Goal: Information Seeking & Learning: Learn about a topic

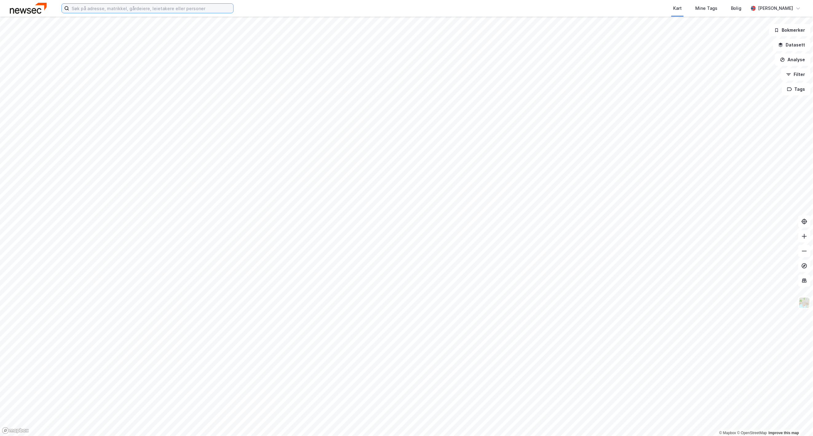
click at [181, 4] on input at bounding box center [151, 8] width 164 height 9
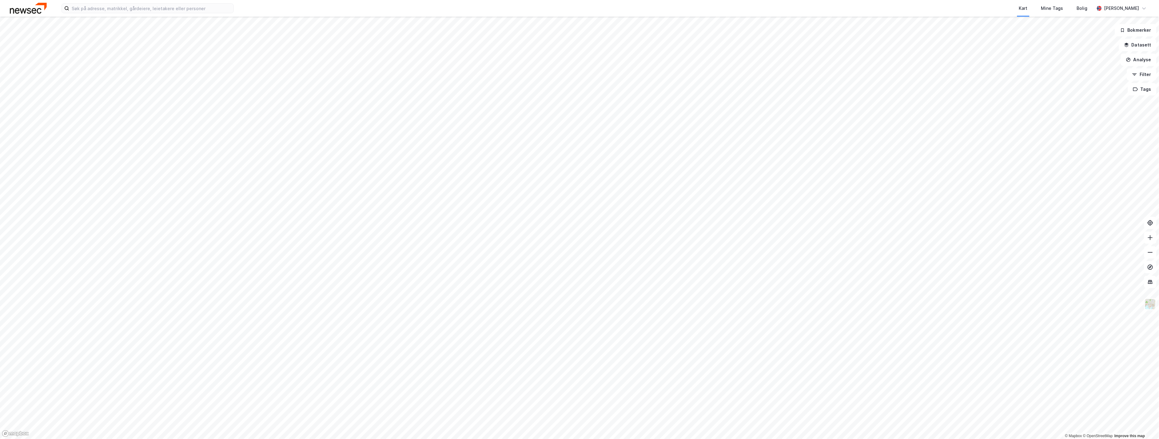
click at [42, 8] on img at bounding box center [28, 8] width 37 height 11
click at [38, 12] on img at bounding box center [28, 8] width 37 height 11
click at [109, 2] on div "Kart Mine Tags Bolig [PERSON_NAME]" at bounding box center [579, 8] width 1159 height 17
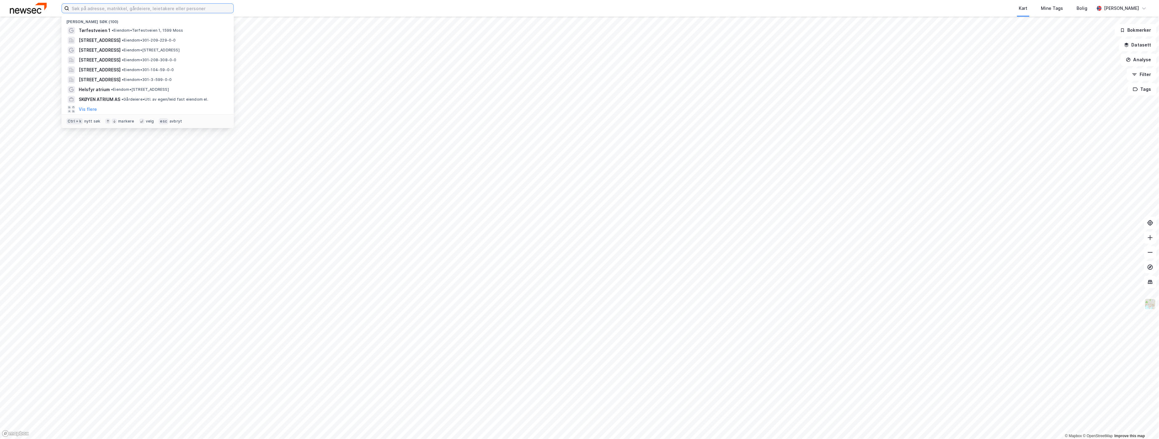
click at [111, 7] on input at bounding box center [151, 8] width 164 height 9
click at [103, 29] on span "Tørfestveien 1" at bounding box center [95, 30] width 32 height 7
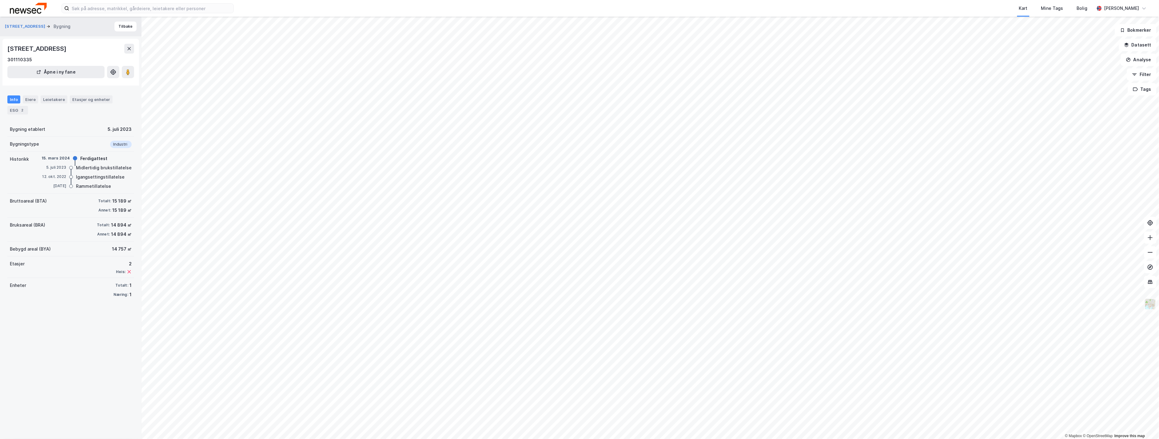
click at [1147, 305] on img at bounding box center [1150, 304] width 12 height 12
click at [1109, 141] on div "Flyfoto" at bounding box center [1101, 137] width 79 height 17
click at [1105, 185] on div "Satellitt" at bounding box center [1101, 185] width 79 height 17
click at [1107, 168] on div "Flyfoto" at bounding box center [1101, 168] width 79 height 17
